Goal: Check status

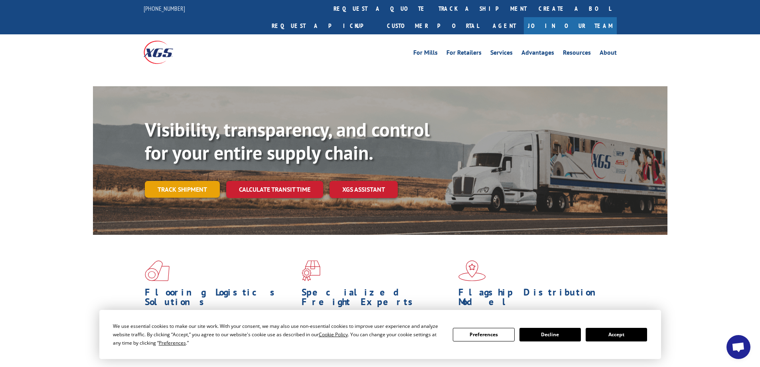
click at [198, 181] on link "Track shipment" at bounding box center [182, 189] width 75 height 17
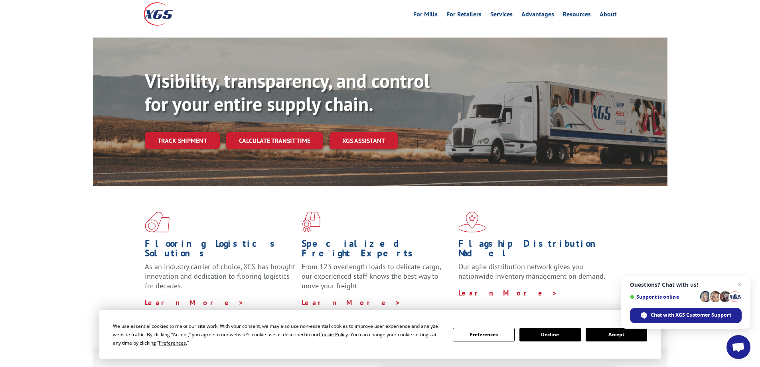
scroll to position [239, 0]
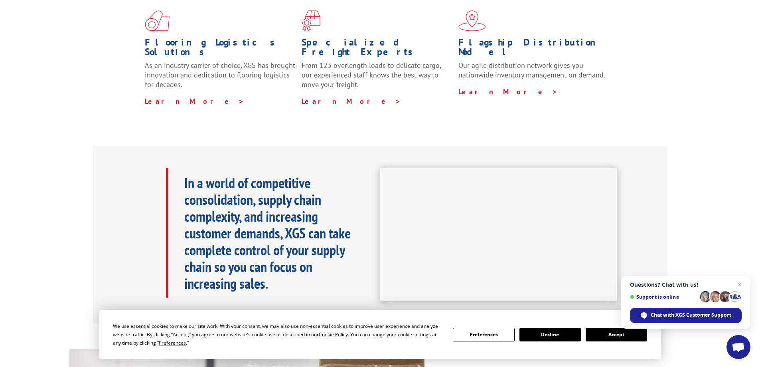
click at [550, 336] on button "Decline" at bounding box center [550, 335] width 61 height 14
